Goal: Task Accomplishment & Management: Manage account settings

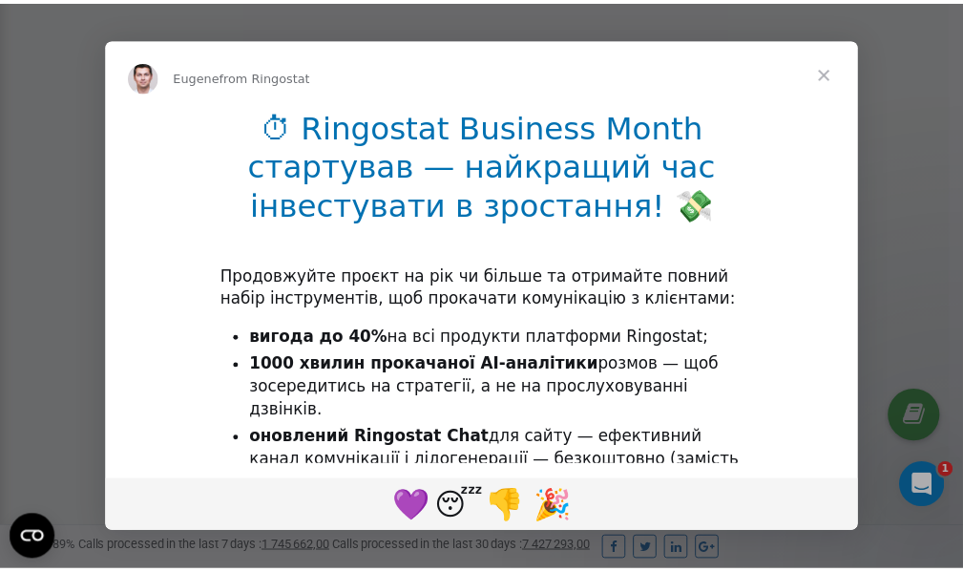
scroll to position [574, 0]
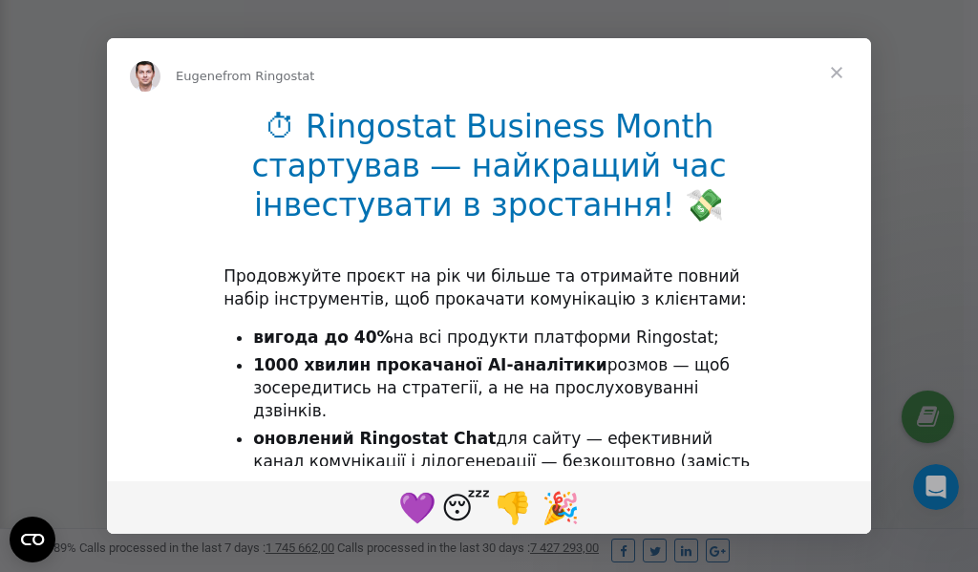
click at [836, 71] on span "Close" at bounding box center [836, 72] width 69 height 69
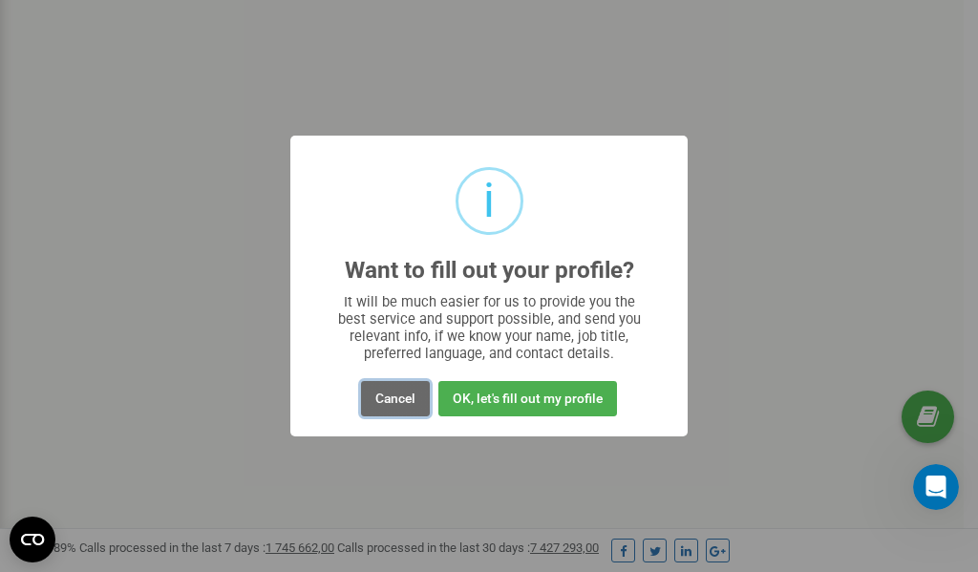
click at [388, 397] on button "Cancel" at bounding box center [395, 398] width 69 height 35
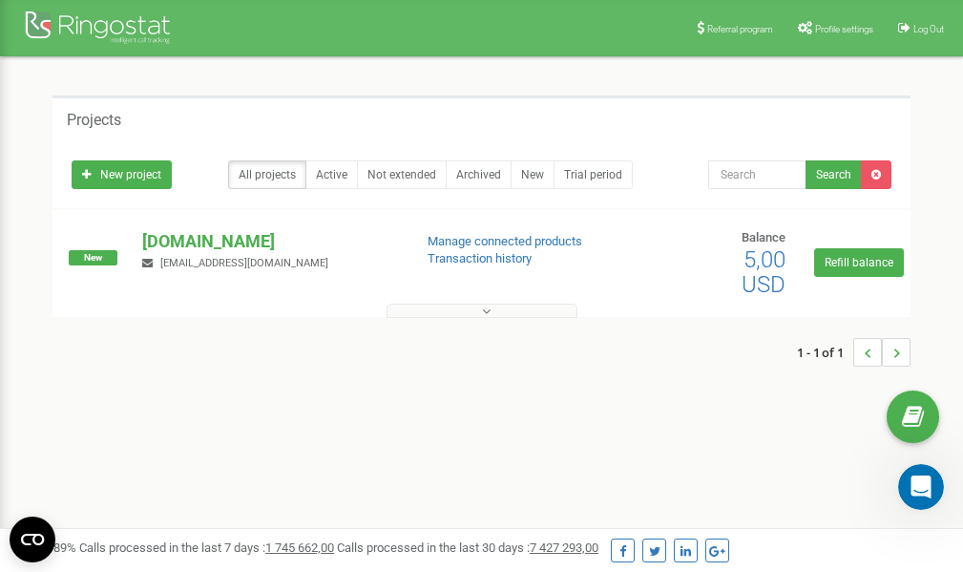
scroll to position [0, 0]
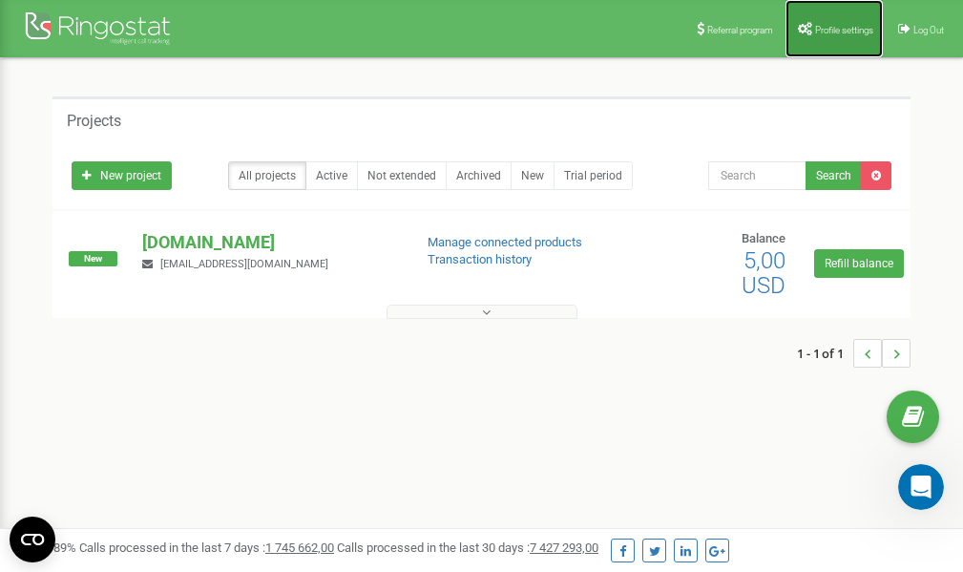
click at [825, 35] on link "Profile settings" at bounding box center [834, 28] width 97 height 57
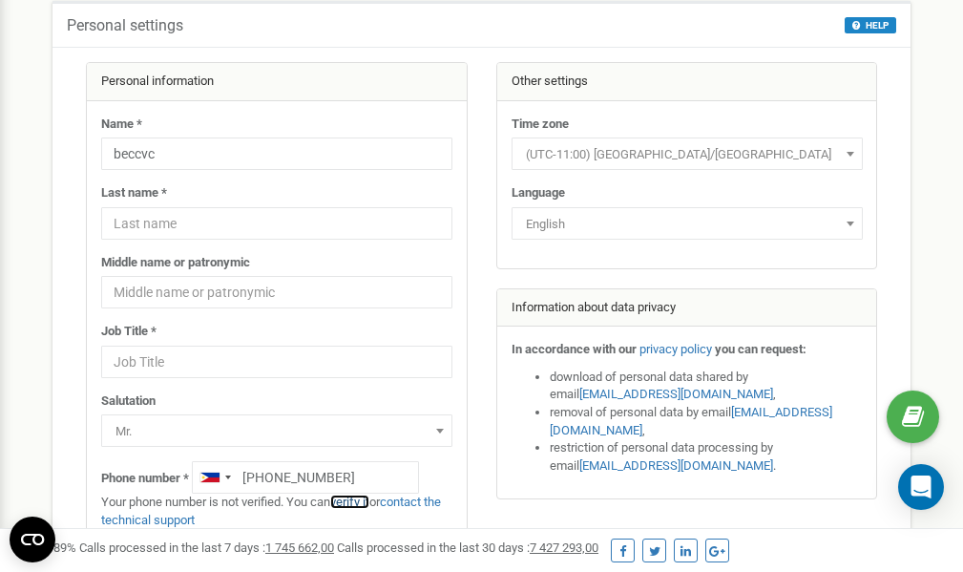
click at [360, 501] on link "verify it" at bounding box center [349, 502] width 39 height 14
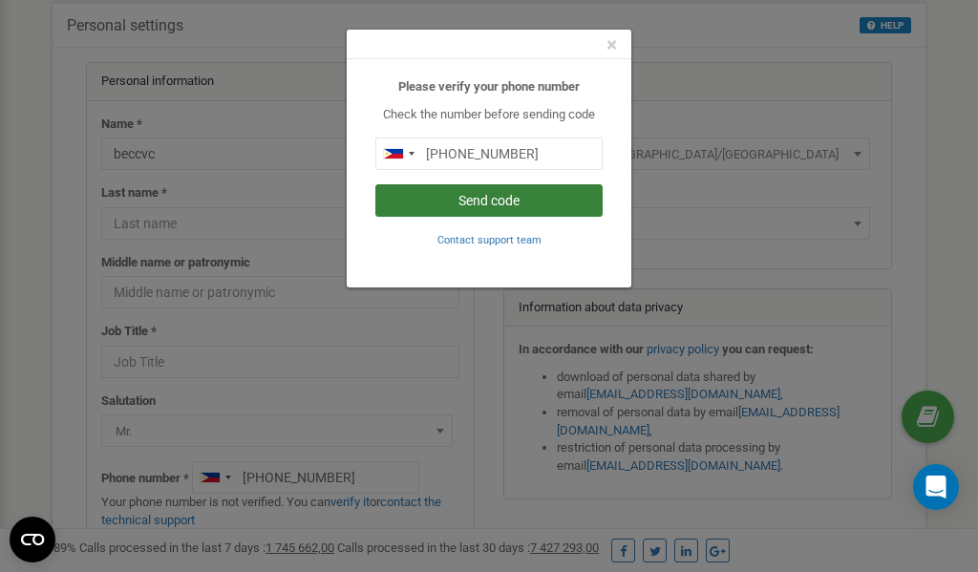
click at [474, 201] on button "Send code" at bounding box center [488, 200] width 227 height 32
